Goal: Transaction & Acquisition: Purchase product/service

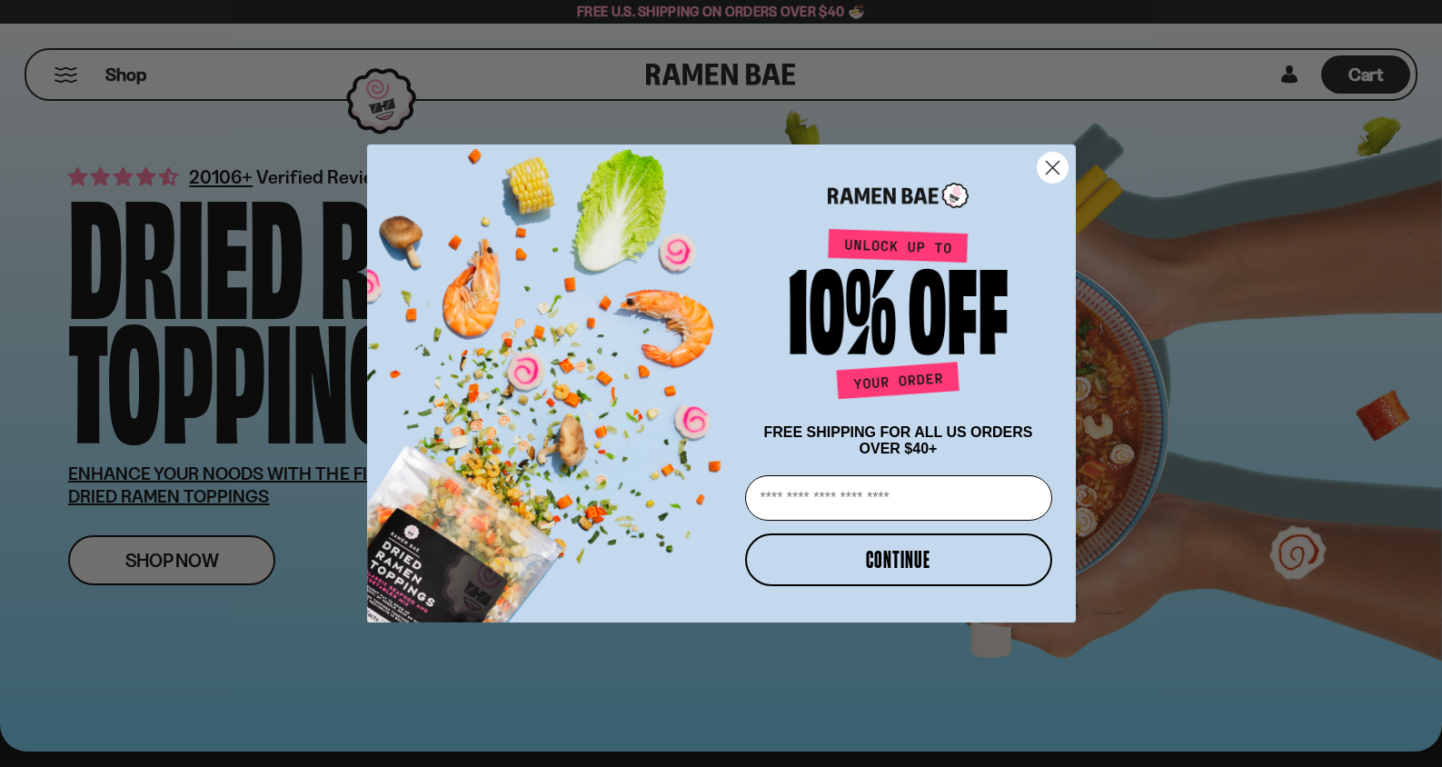
click at [1048, 163] on circle "Close dialog" at bounding box center [1051, 168] width 30 height 30
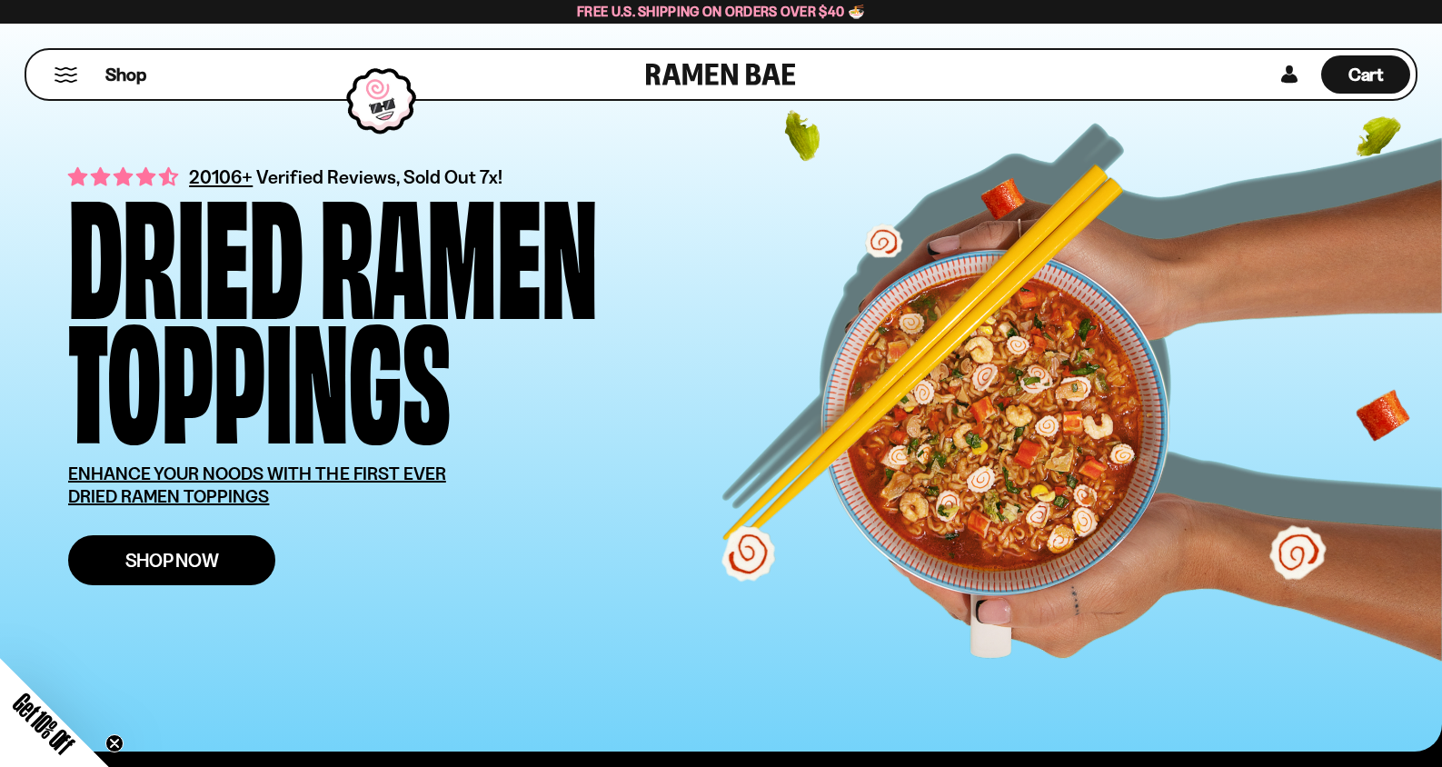
click at [222, 552] on link "Shop Now" at bounding box center [171, 560] width 207 height 50
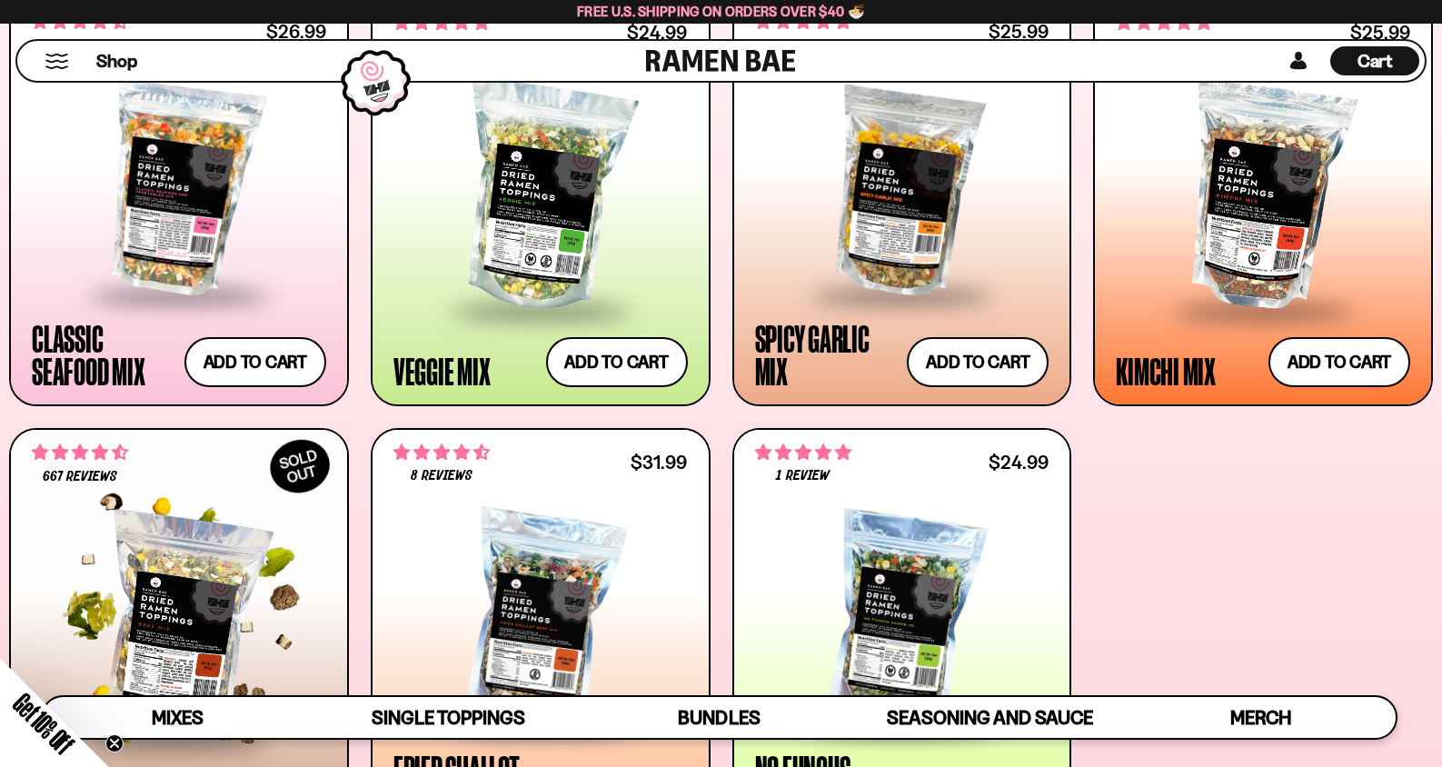
scroll to position [798, 0]
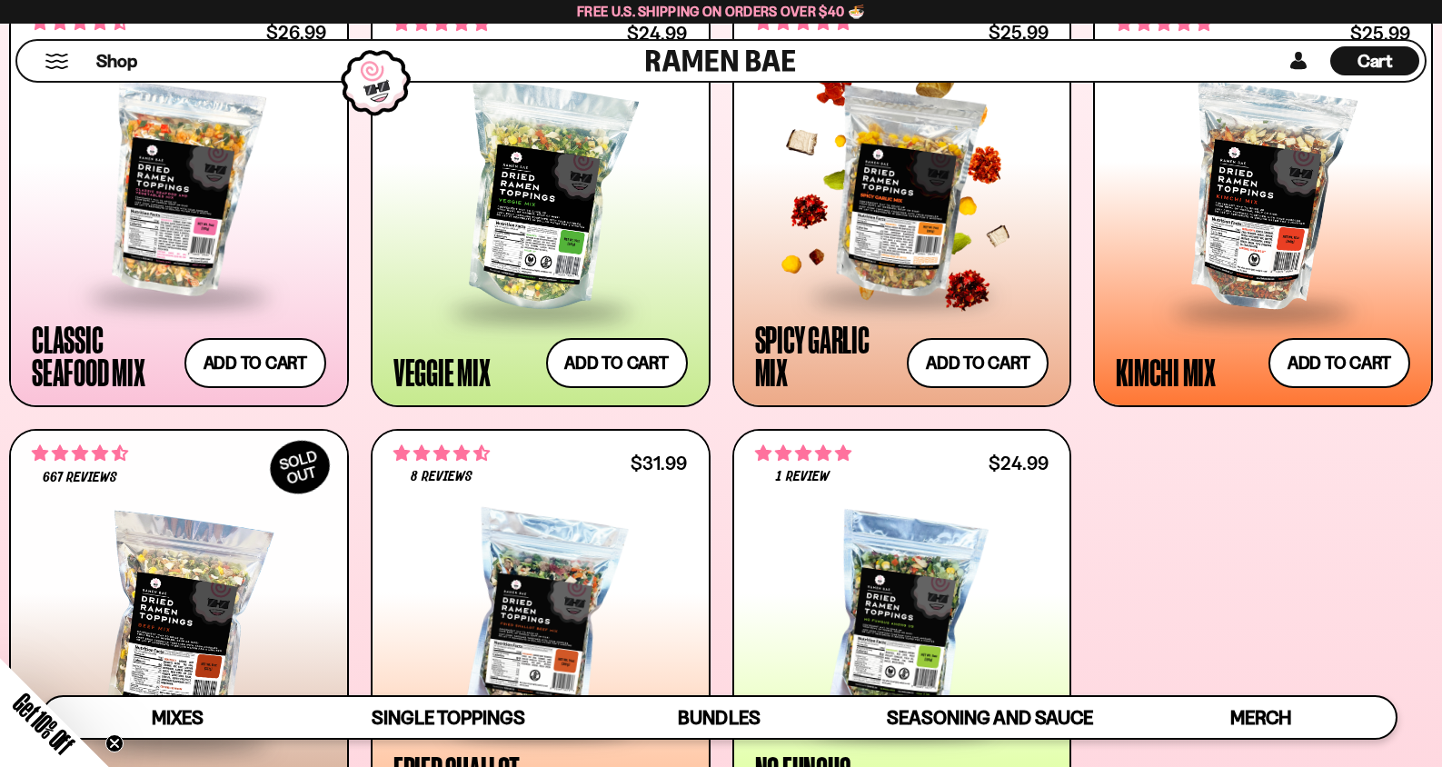
click at [892, 282] on span at bounding box center [901, 297] width 222 height 64
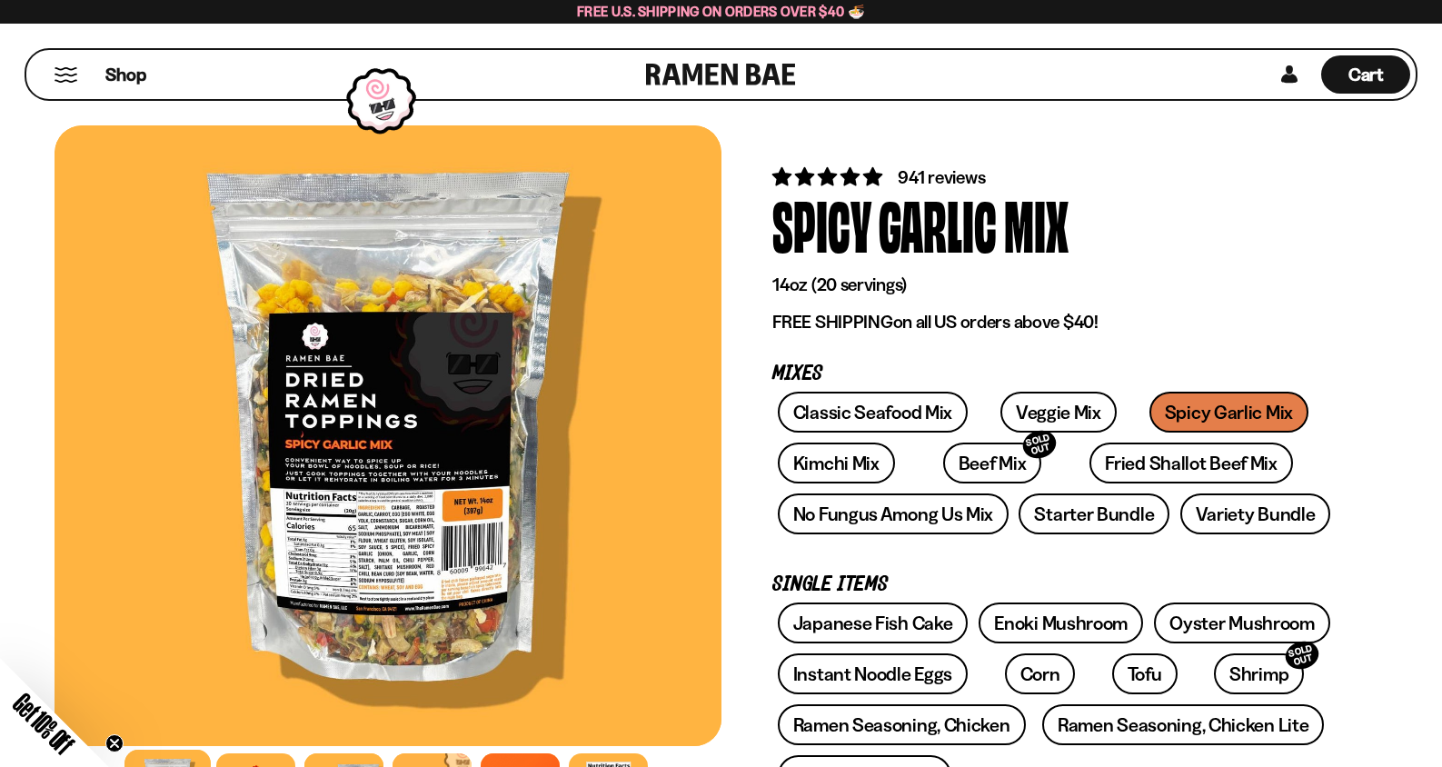
click at [421, 502] on div at bounding box center [387, 435] width 667 height 620
click at [451, 508] on div at bounding box center [387, 435] width 667 height 620
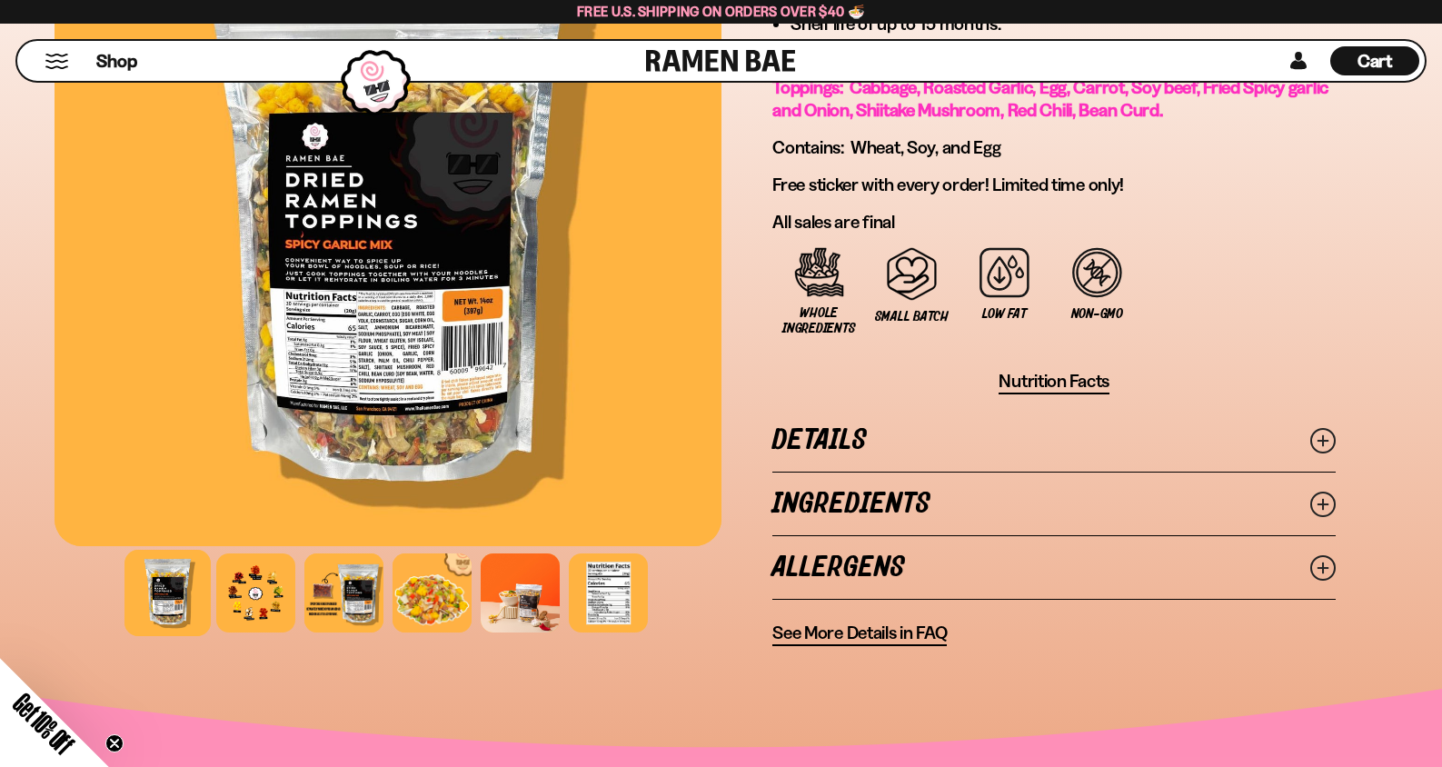
scroll to position [1194, 0]
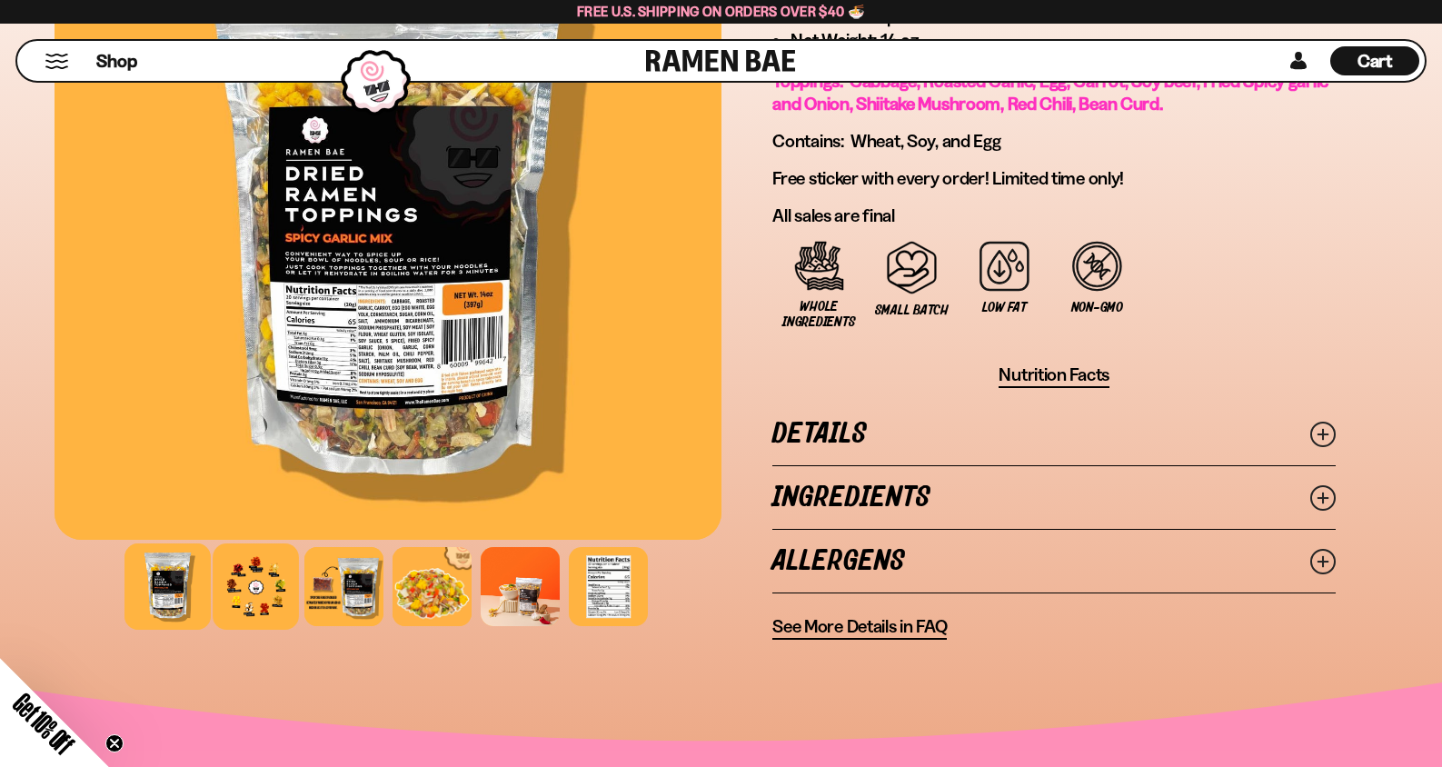
click at [263, 595] on div at bounding box center [256, 586] width 86 height 86
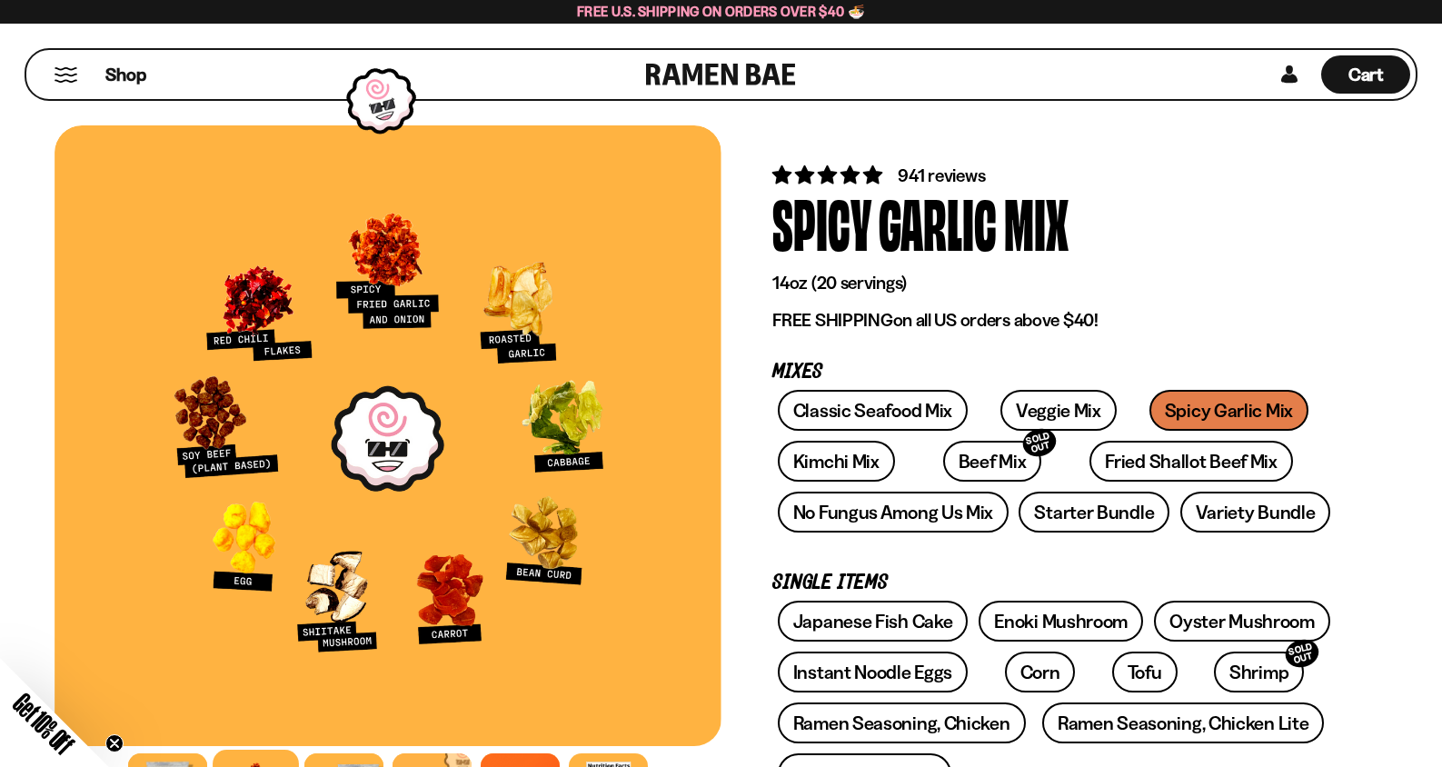
scroll to position [0, 0]
